Goal: Go to known website: Access a specific website the user already knows

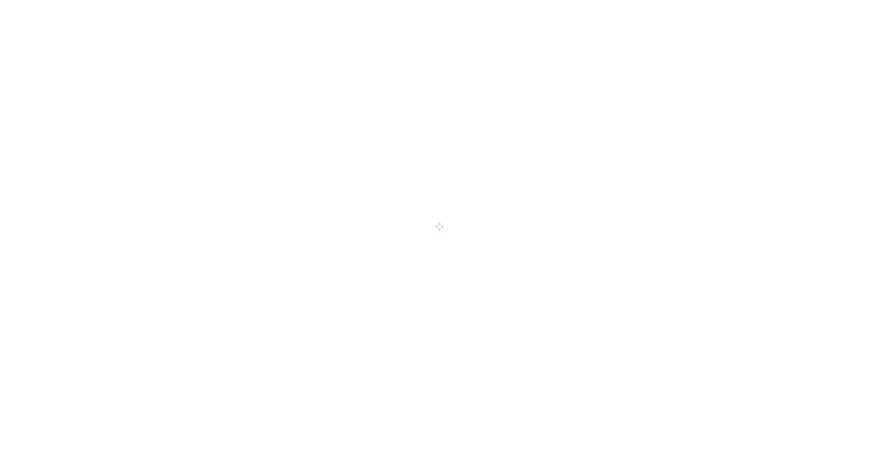
click at [430, 282] on main at bounding box center [439, 226] width 879 height 453
